Goal: Information Seeking & Learning: Check status

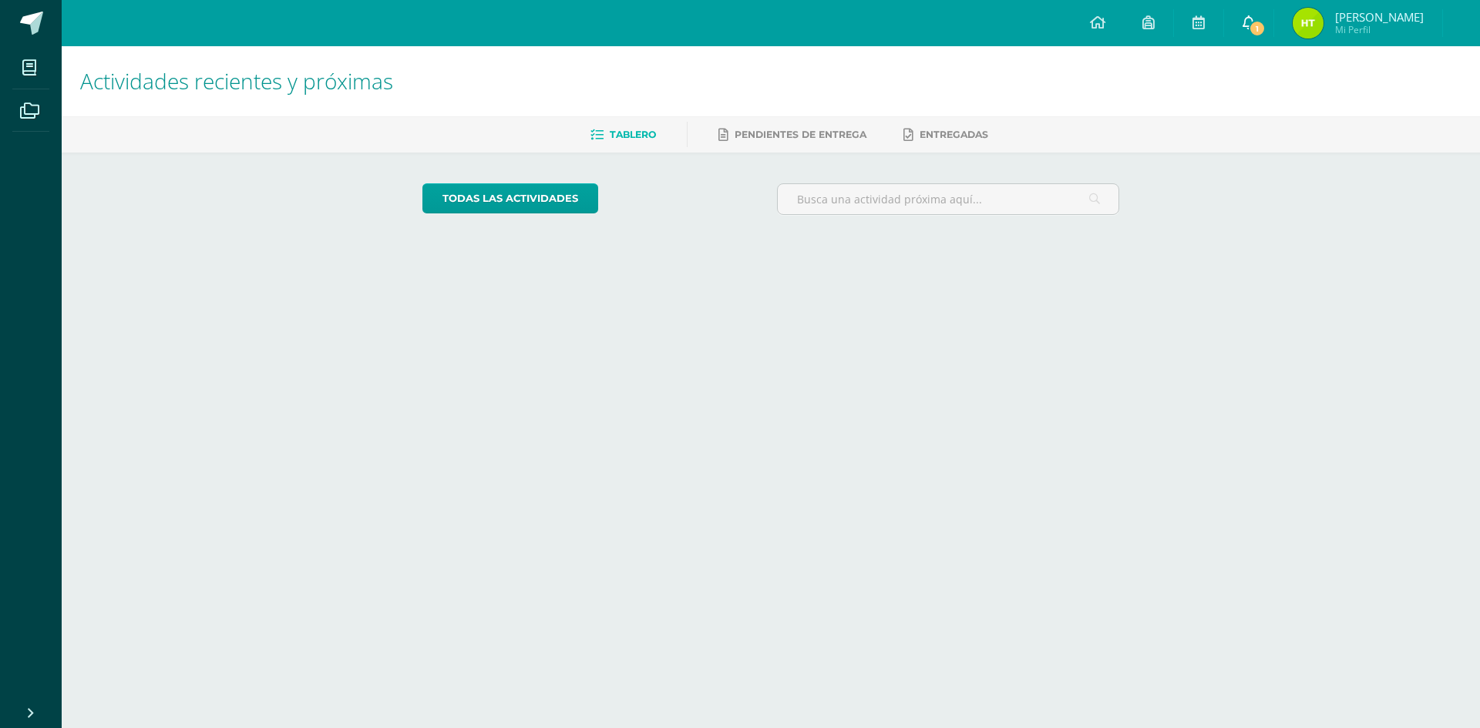
click at [1255, 25] on icon at bounding box center [1249, 22] width 12 height 14
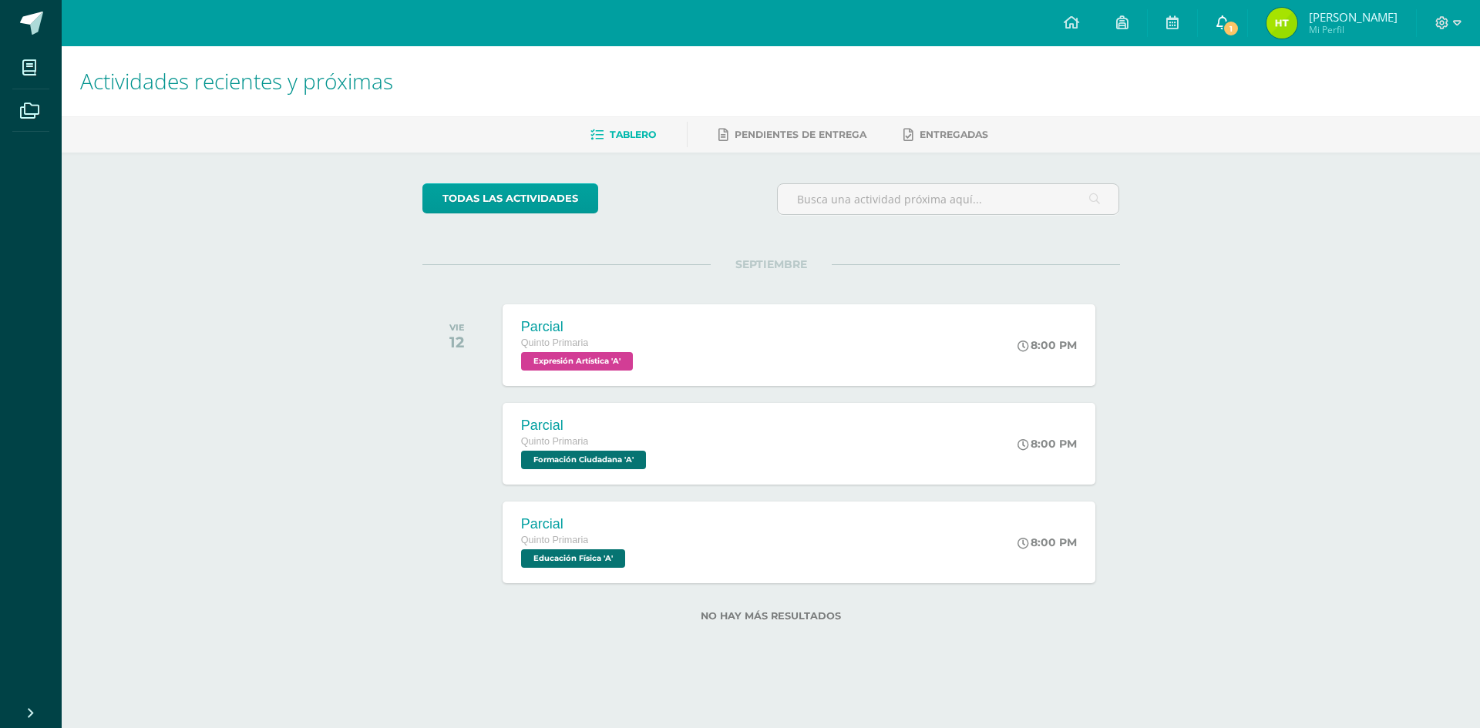
click at [1225, 26] on link "1" at bounding box center [1222, 23] width 49 height 46
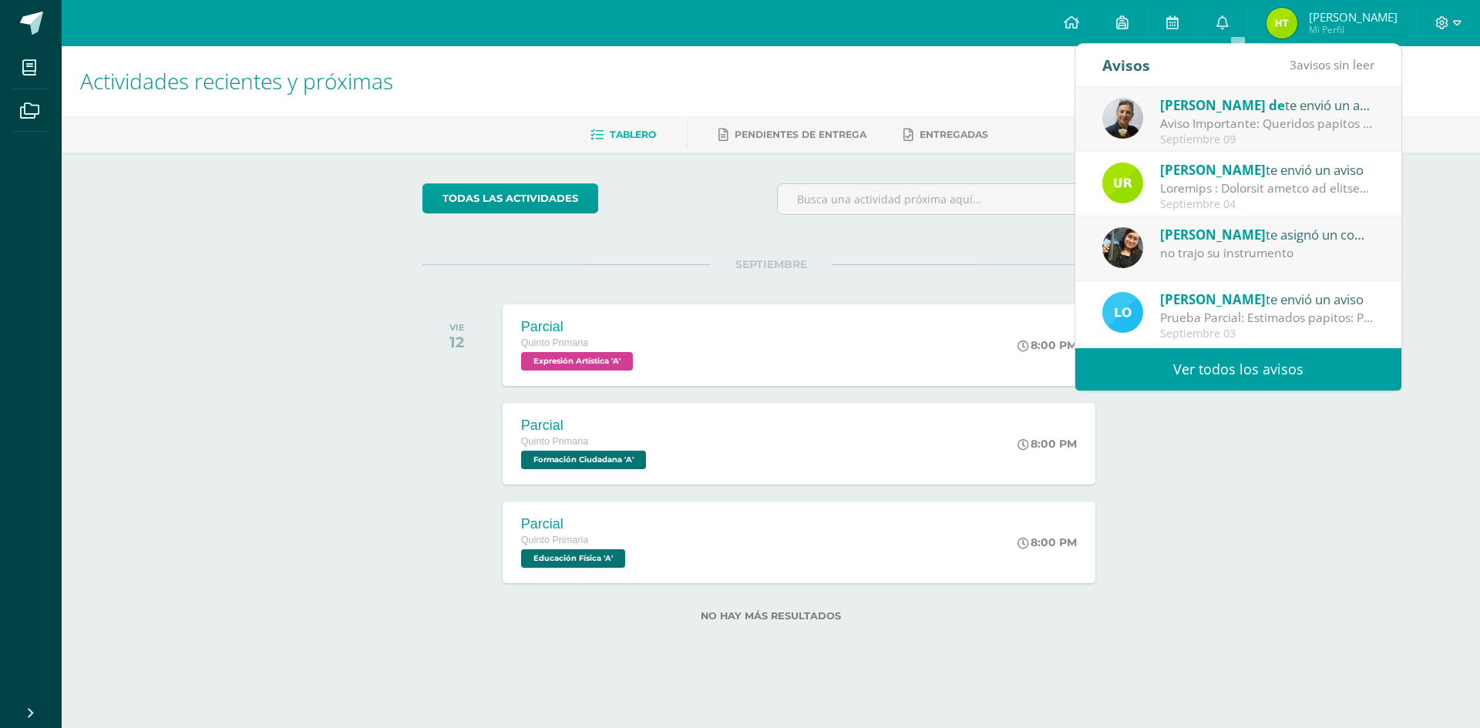
click at [1199, 107] on span "[PERSON_NAME] de" at bounding box center [1222, 105] width 125 height 18
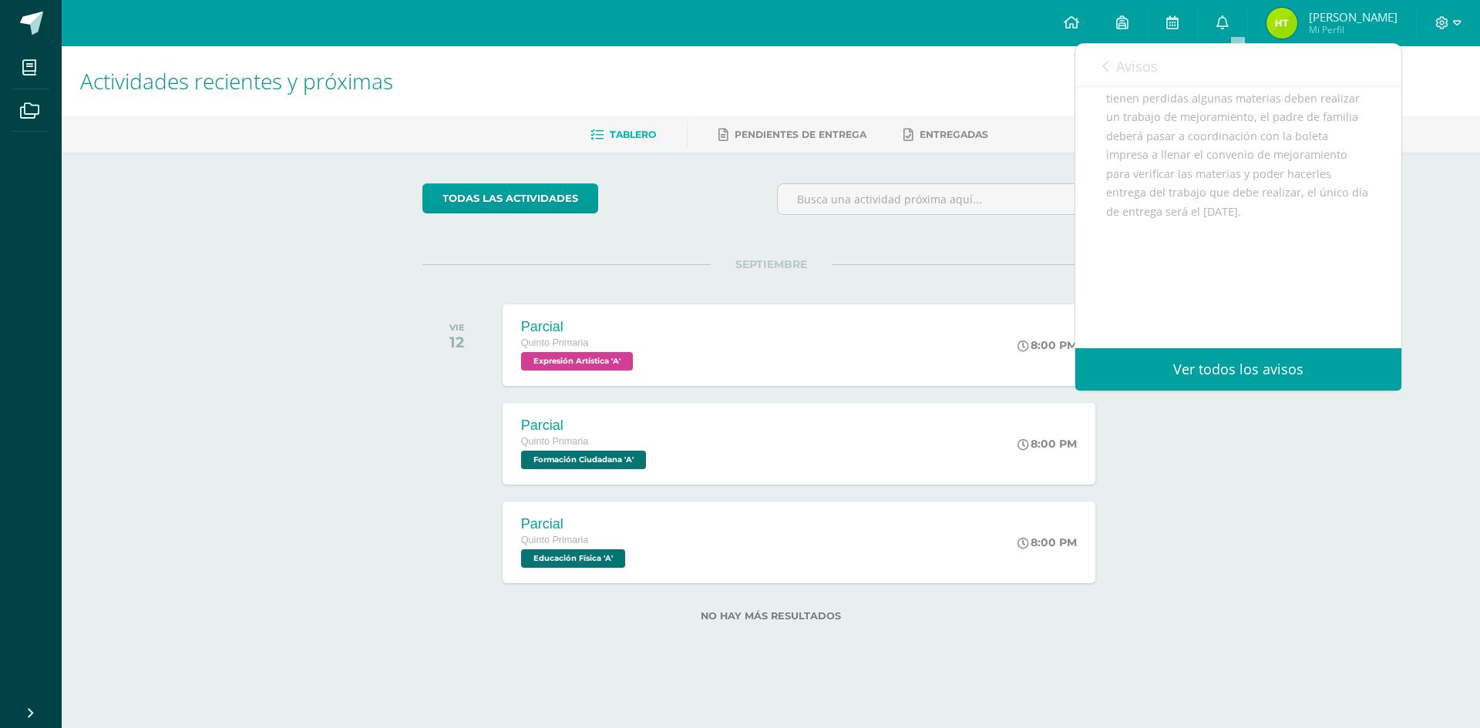
scroll to position [289, 0]
click at [1137, 75] on span "Avisos" at bounding box center [1137, 66] width 42 height 19
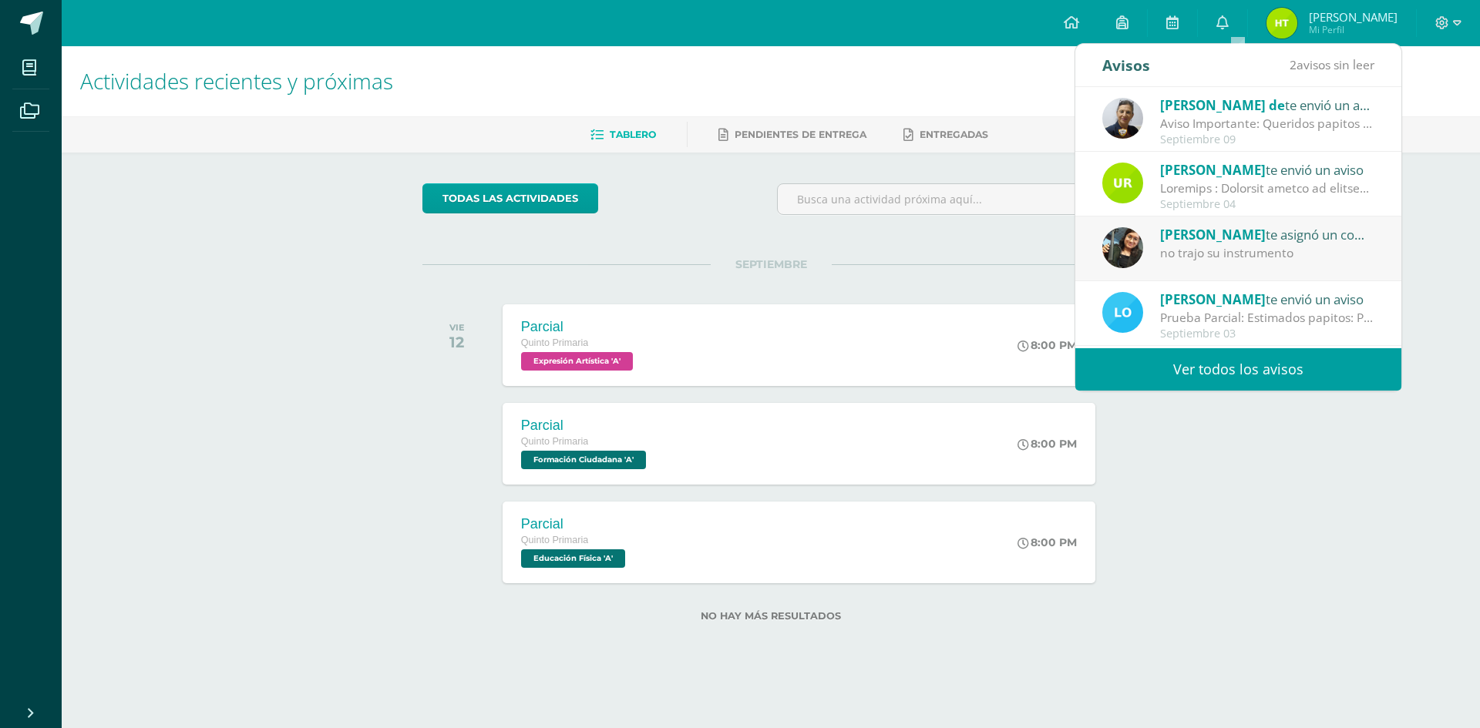
click at [1218, 190] on div at bounding box center [1267, 189] width 214 height 18
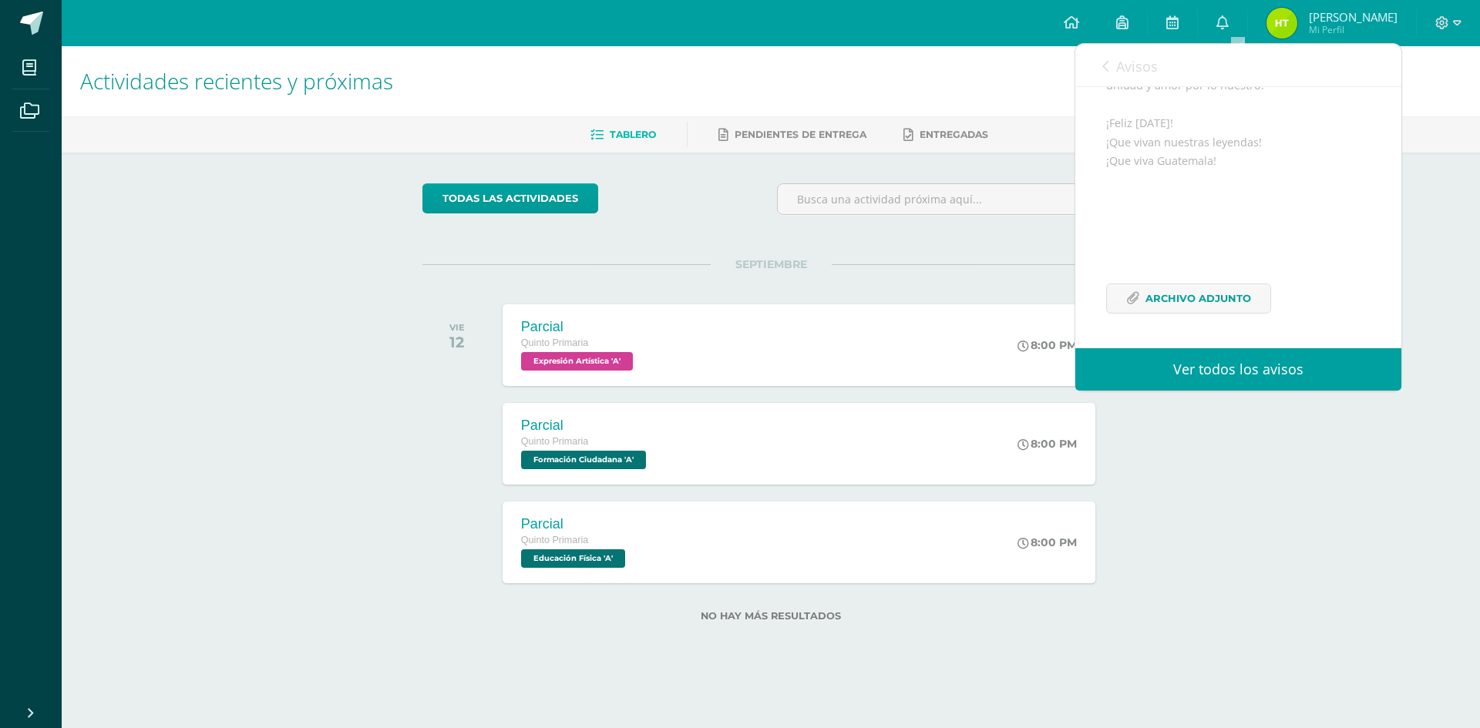
scroll to position [739, 0]
click at [1199, 284] on span "Archivo Adjunto" at bounding box center [1199, 298] width 106 height 29
click at [1193, 299] on span "Archivo Adjunto" at bounding box center [1199, 298] width 106 height 29
